Goal: Entertainment & Leisure: Consume media (video, audio)

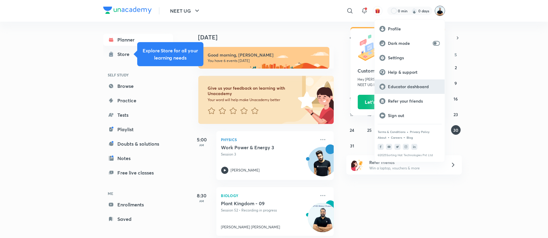
click at [418, 87] on p "Educator dashboard" at bounding box center [414, 86] width 52 height 5
